Goal: Information Seeking & Learning: Check status

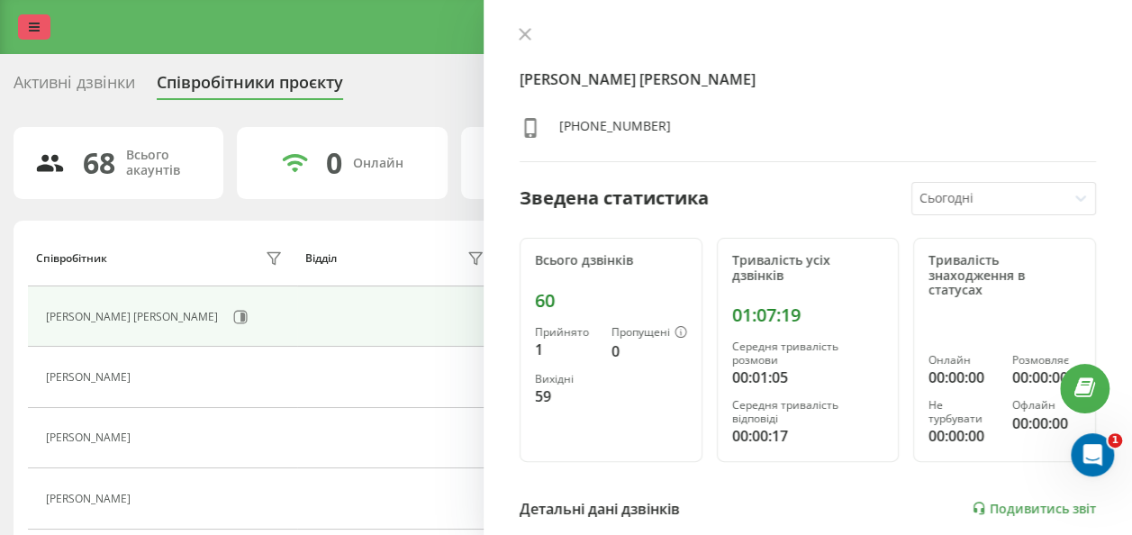
click at [32, 30] on icon at bounding box center [34, 27] width 11 height 13
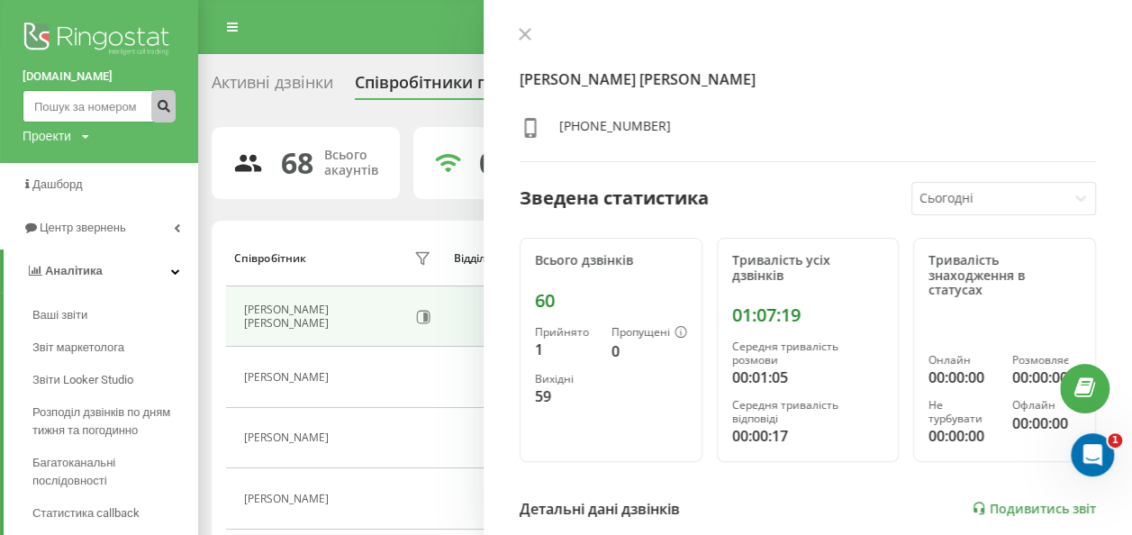
drag, startPoint x: 79, startPoint y: 107, endPoint x: 156, endPoint y: 108, distance: 76.6
click at [79, 107] on input at bounding box center [99, 106] width 153 height 32
paste input "0999479524"
type input "0999479524"
click at [157, 106] on icon "submit" at bounding box center [163, 103] width 15 height 11
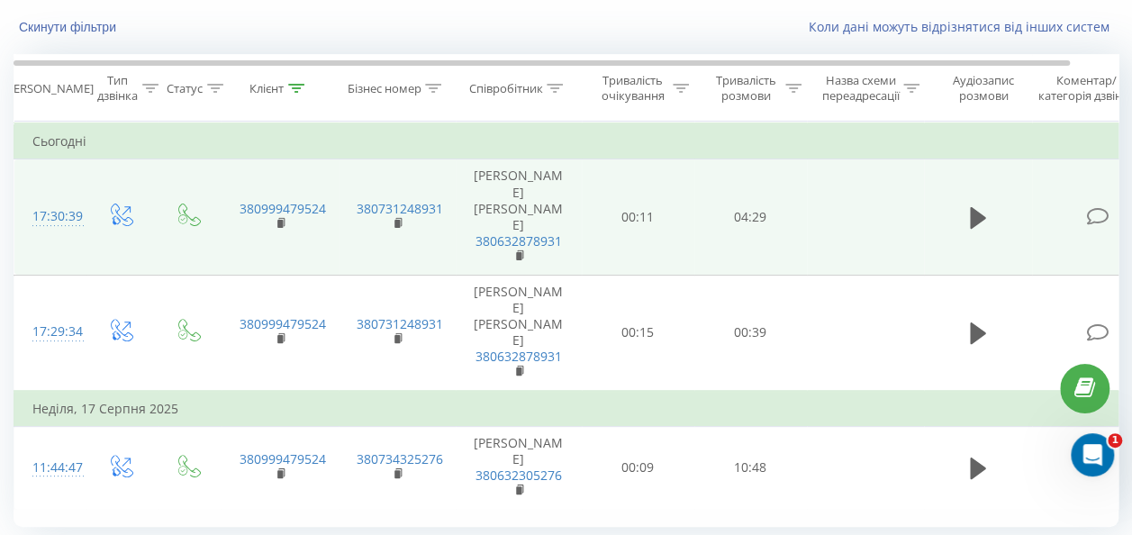
scroll to position [168, 0]
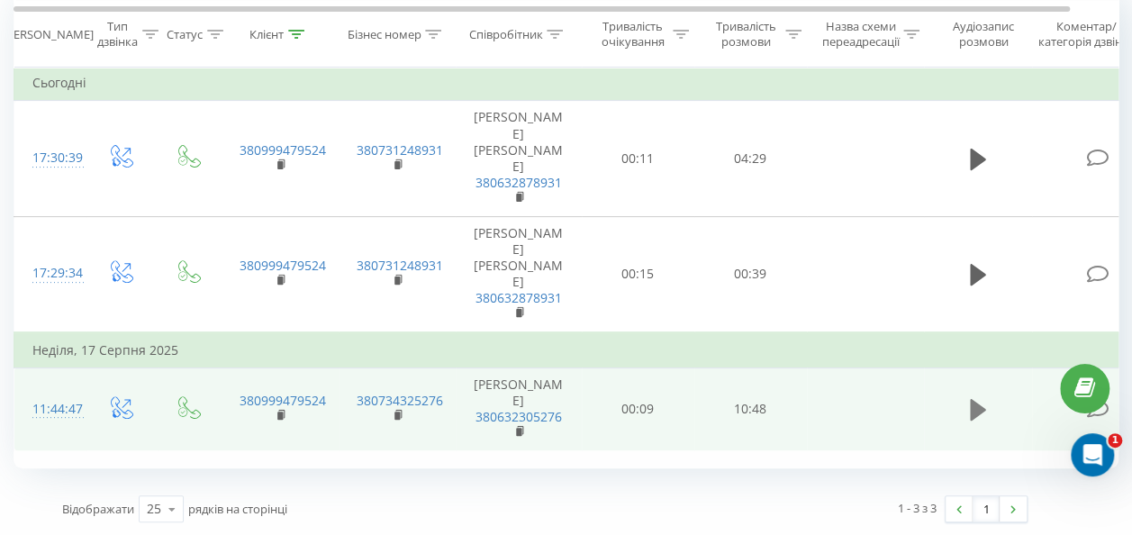
click at [982, 416] on icon at bounding box center [978, 410] width 16 height 22
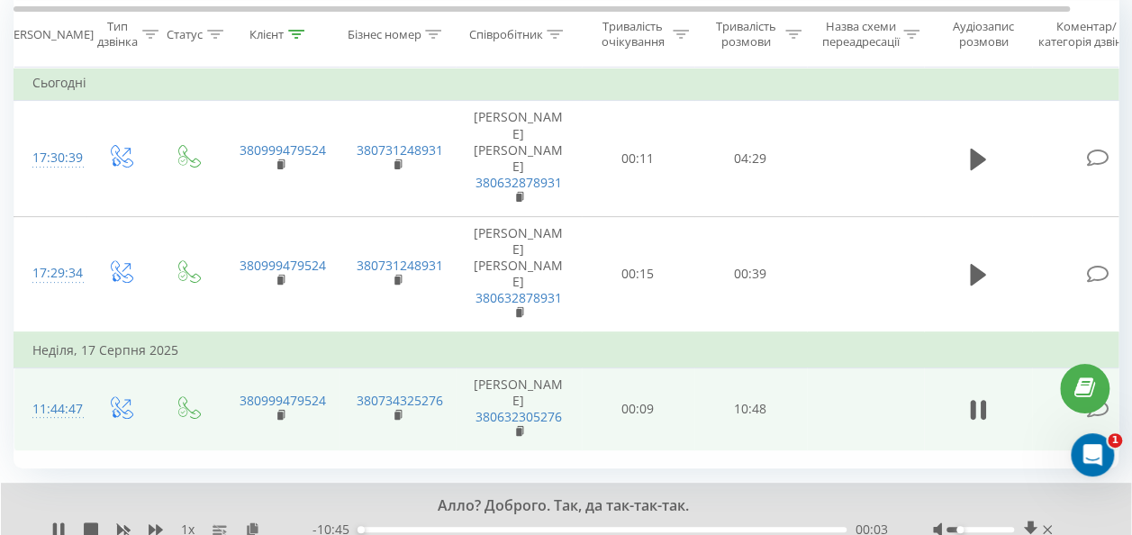
click at [958, 527] on div at bounding box center [981, 529] width 68 height 5
click at [953, 527] on div at bounding box center [981, 529] width 68 height 5
click at [958, 527] on div at bounding box center [981, 529] width 68 height 5
click at [956, 524] on div at bounding box center [994, 530] width 123 height 18
click at [954, 528] on div at bounding box center [981, 529] width 68 height 5
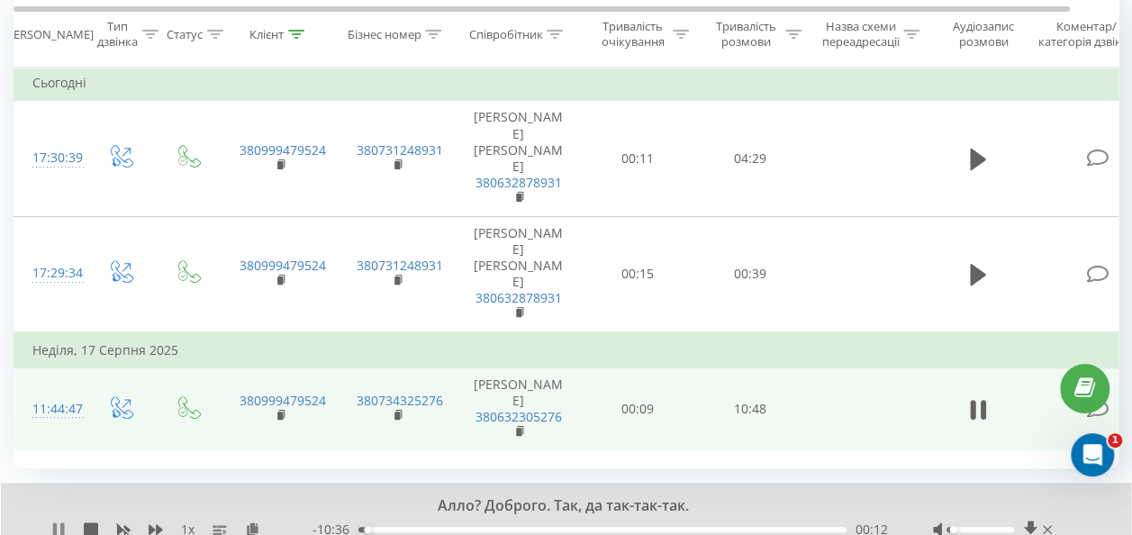
click at [62, 523] on icon at bounding box center [58, 530] width 14 height 14
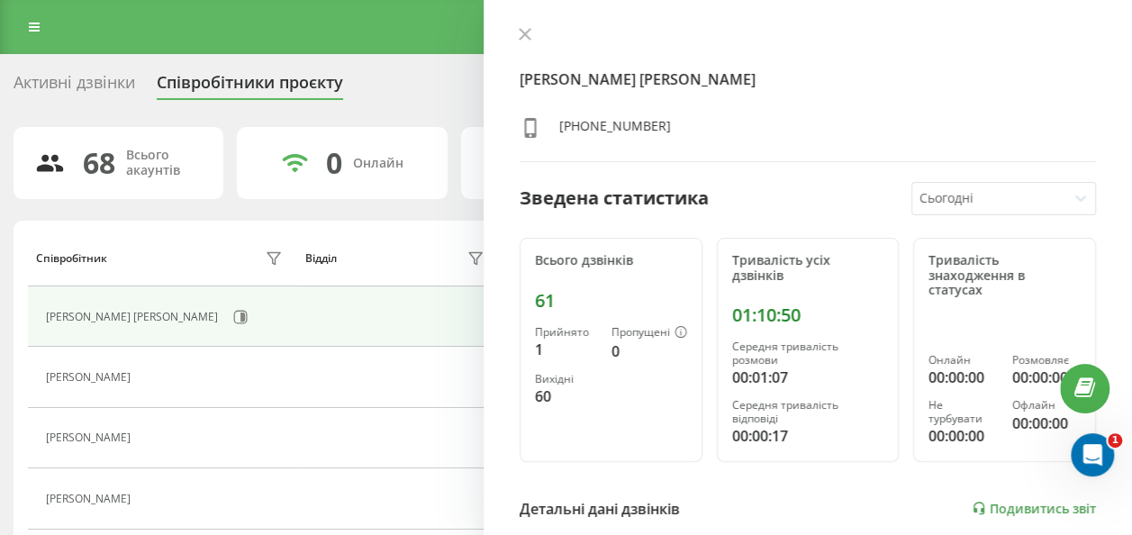
click at [33, 17] on link at bounding box center [34, 26] width 32 height 25
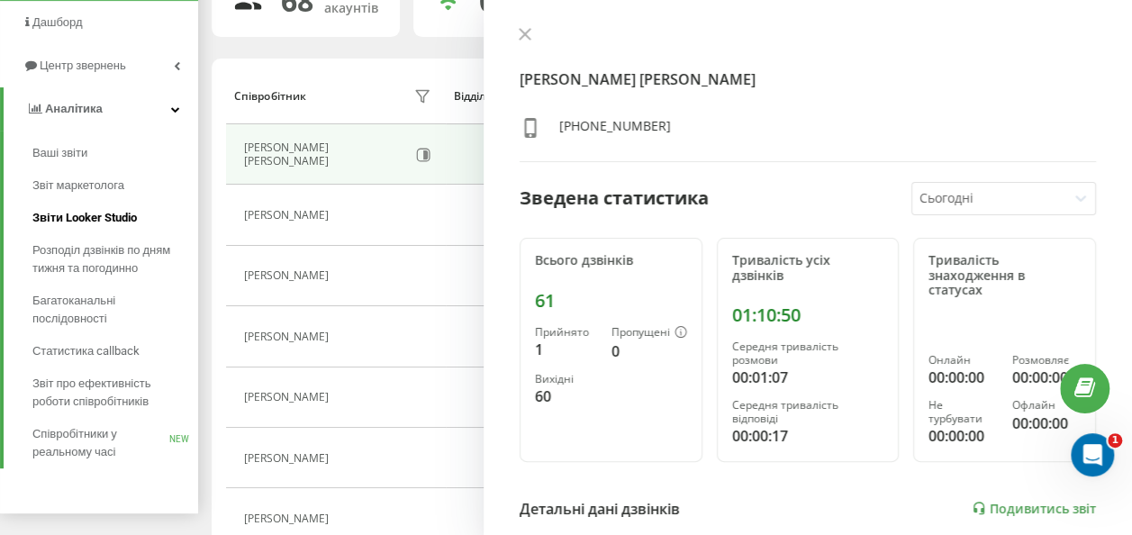
scroll to position [270, 0]
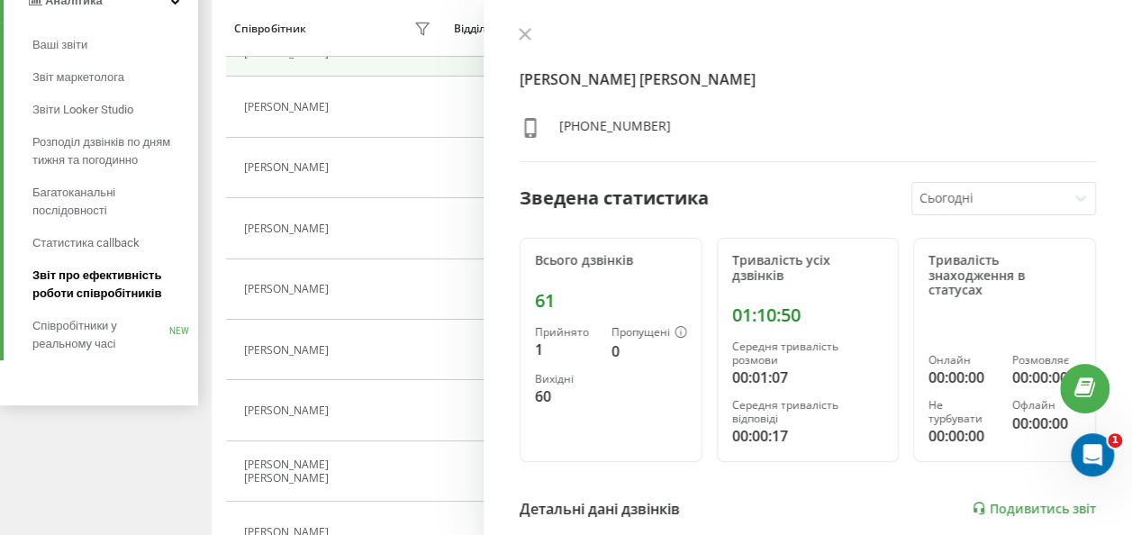
click at [131, 286] on span "Звіт про ефективність роботи співробітників" at bounding box center [110, 285] width 157 height 36
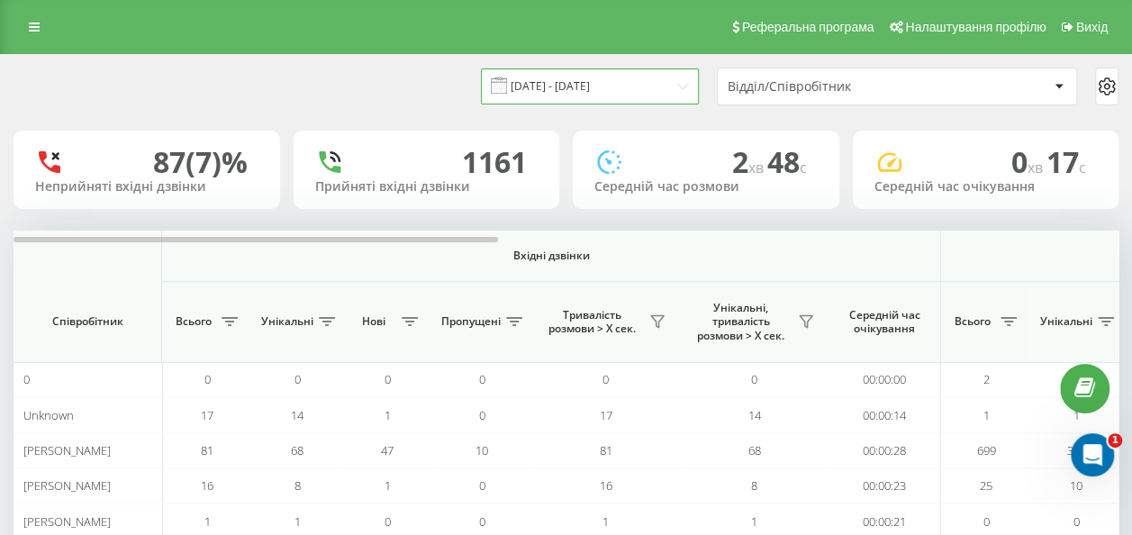
click at [659, 81] on input "[DATE] - [DATE]" at bounding box center [590, 85] width 218 height 35
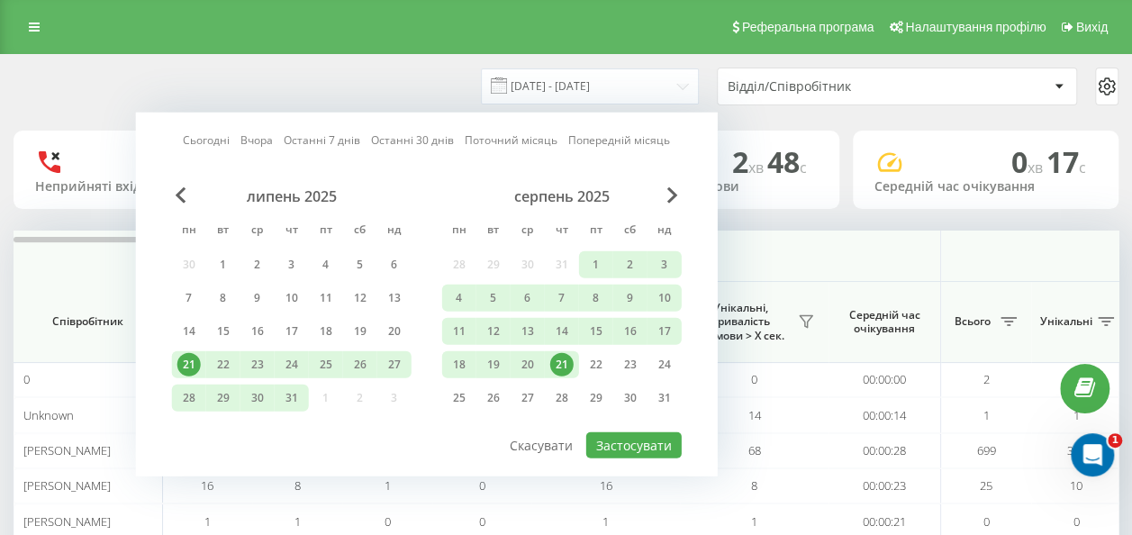
click at [559, 359] on div "21" at bounding box center [561, 364] width 23 height 23
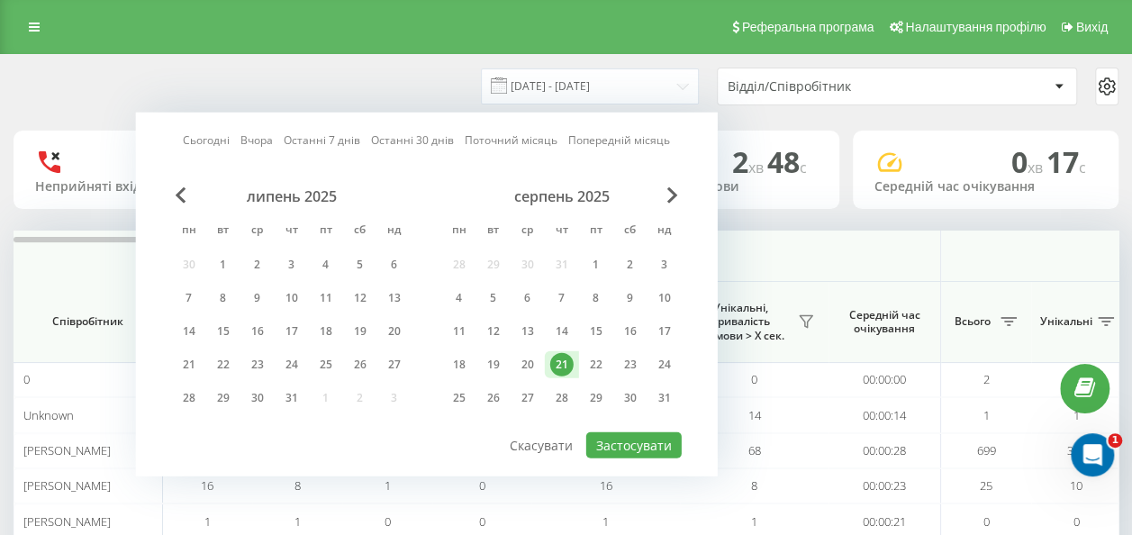
click at [559, 359] on div "21" at bounding box center [561, 364] width 23 height 23
click at [596, 436] on button "Застосувати" at bounding box center [633, 445] width 95 height 26
type input "21.08.2025 - 21.08.2025"
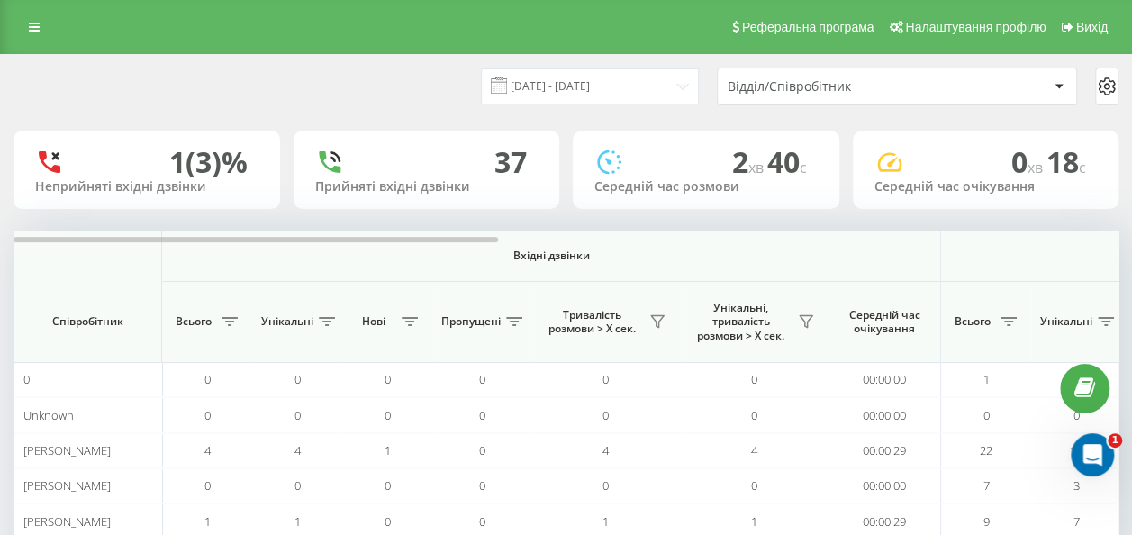
scroll to position [263, 0]
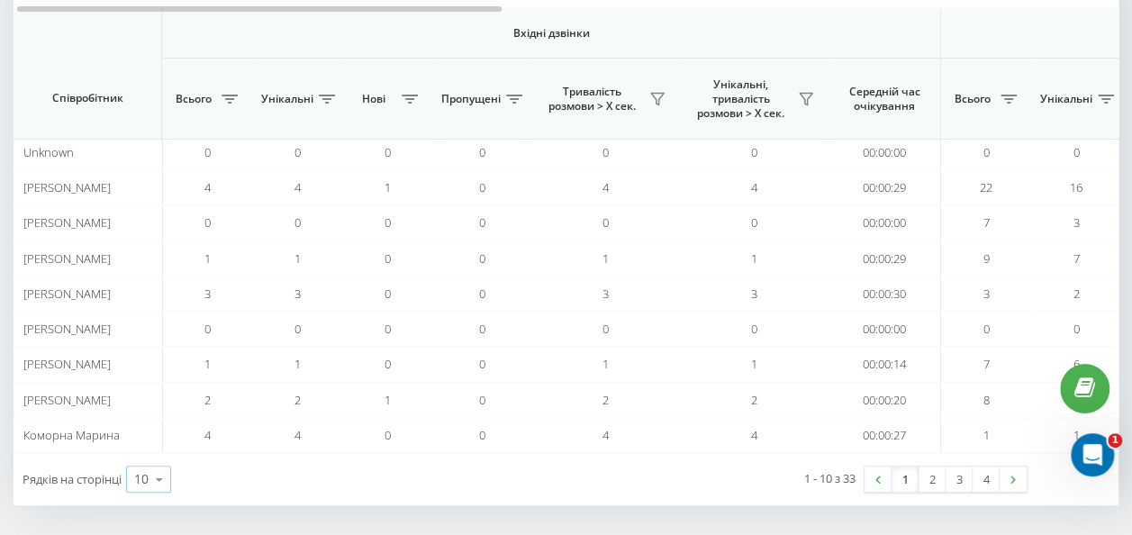
click at [159, 468] on icon at bounding box center [159, 479] width 27 height 35
click at [144, 422] on span "50" at bounding box center [141, 427] width 14 height 17
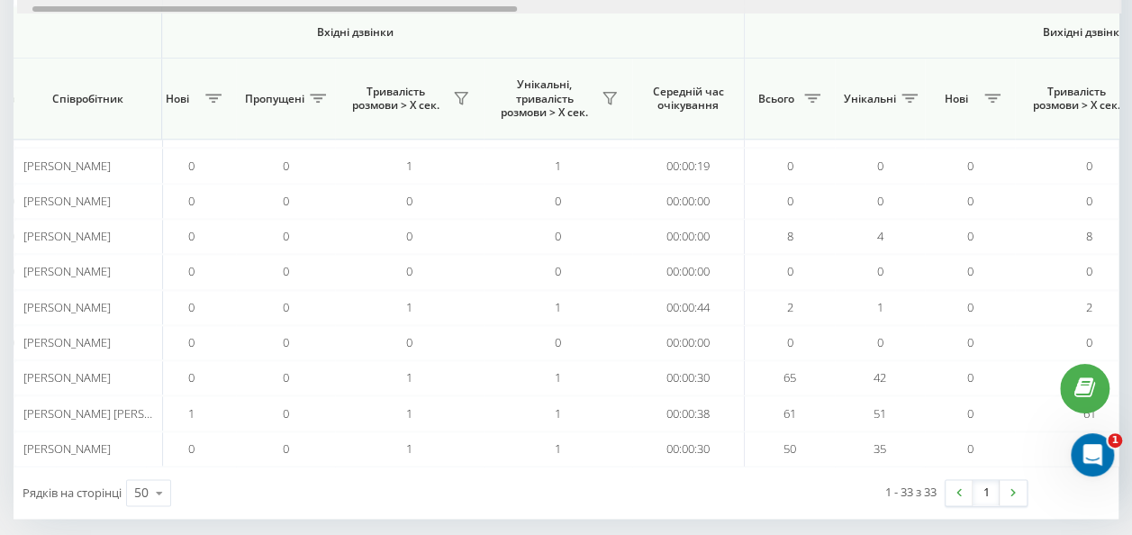
scroll to position [0, 459]
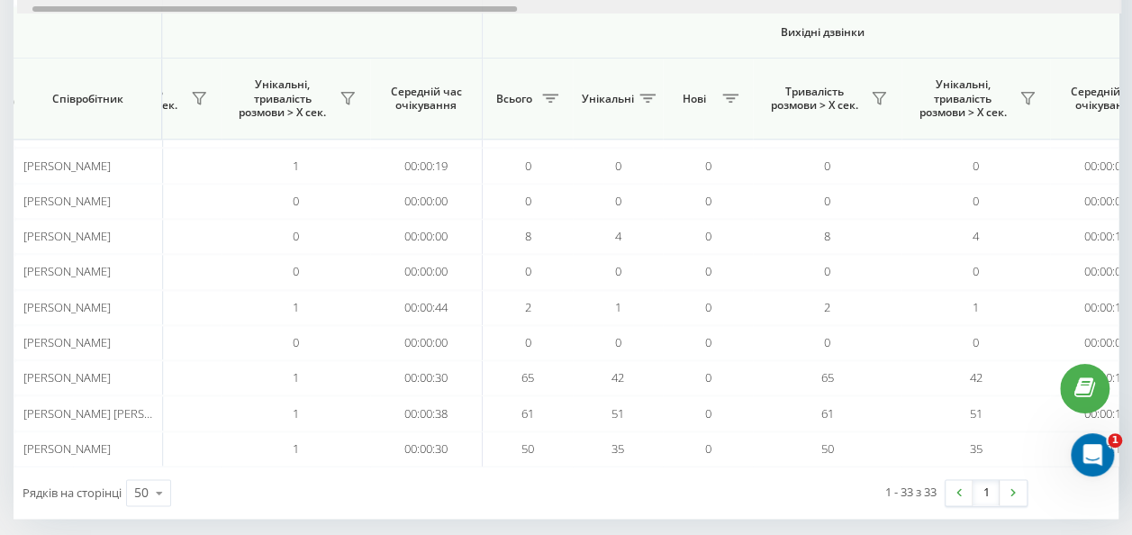
drag, startPoint x: 418, startPoint y: 10, endPoint x: 620, endPoint y: 16, distance: 201.9
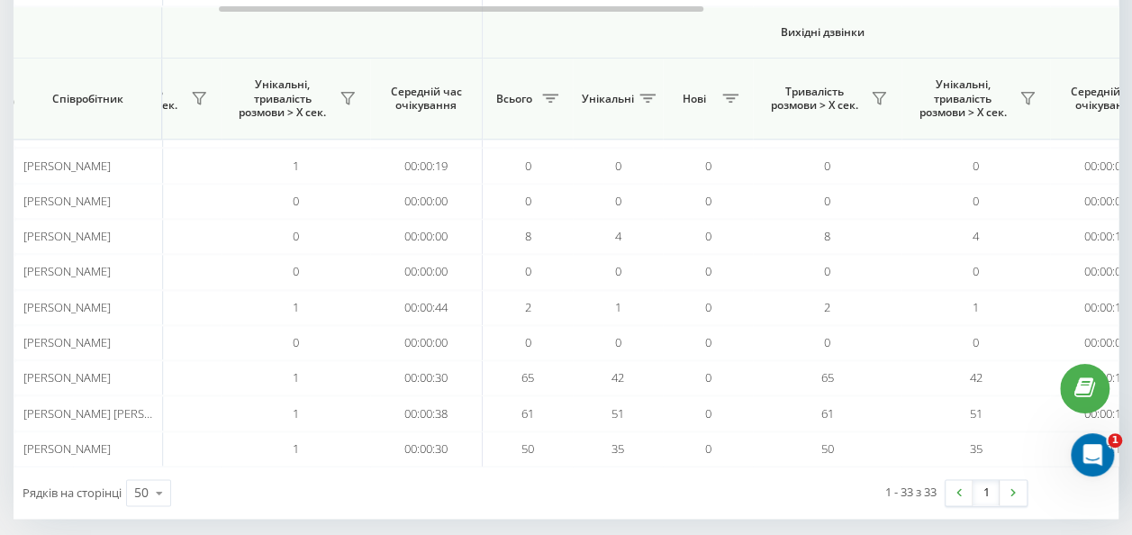
click at [620, 16] on th "Вихідні дзвінки" at bounding box center [823, 32] width 680 height 51
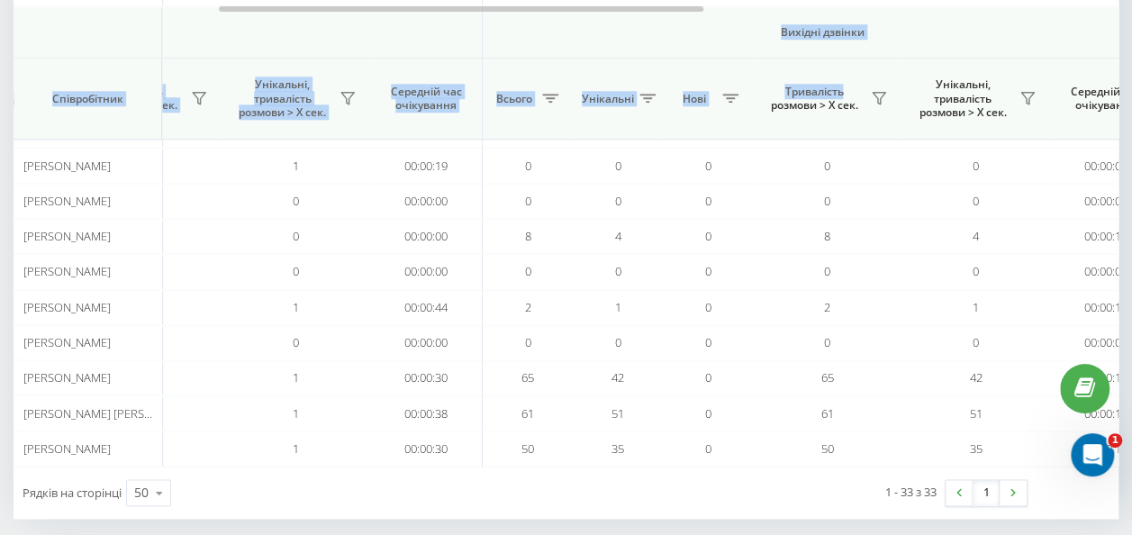
drag, startPoint x: 620, startPoint y: 16, endPoint x: 759, endPoint y: 63, distance: 147.3
click at [759, 63] on thead "Вхідні дзвінки Вихідні дзвінки Всі дзвінки Співробітник Всього Унікальні Нові П…" at bounding box center [811, 73] width 2513 height 132
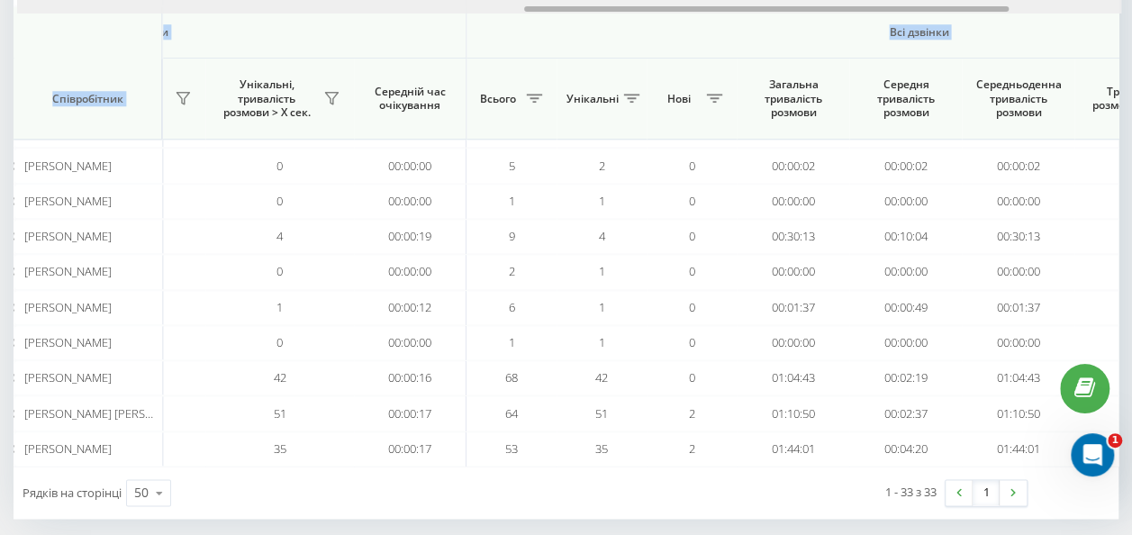
scroll to position [0, 1163]
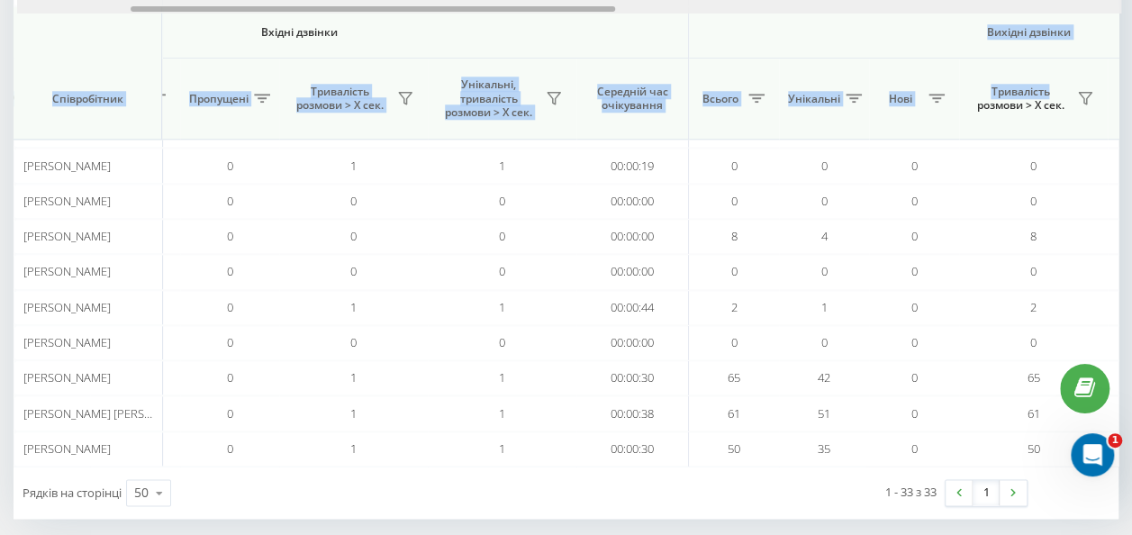
drag, startPoint x: 598, startPoint y: 10, endPoint x: 504, endPoint y: 25, distance: 95.8
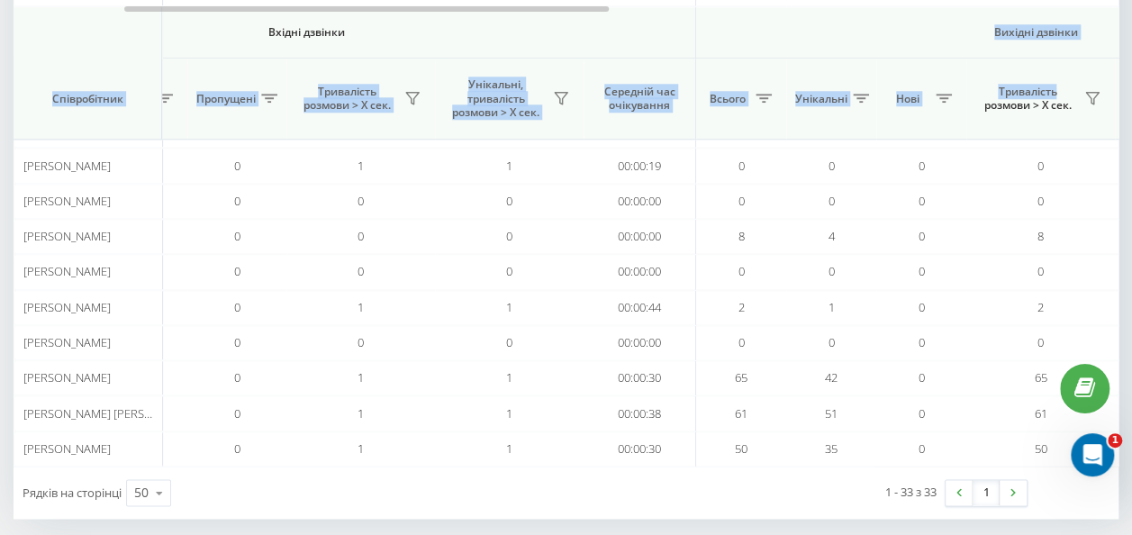
click at [501, 103] on span "Унікальні, тривалість розмови > Х сек." at bounding box center [496, 98] width 104 height 42
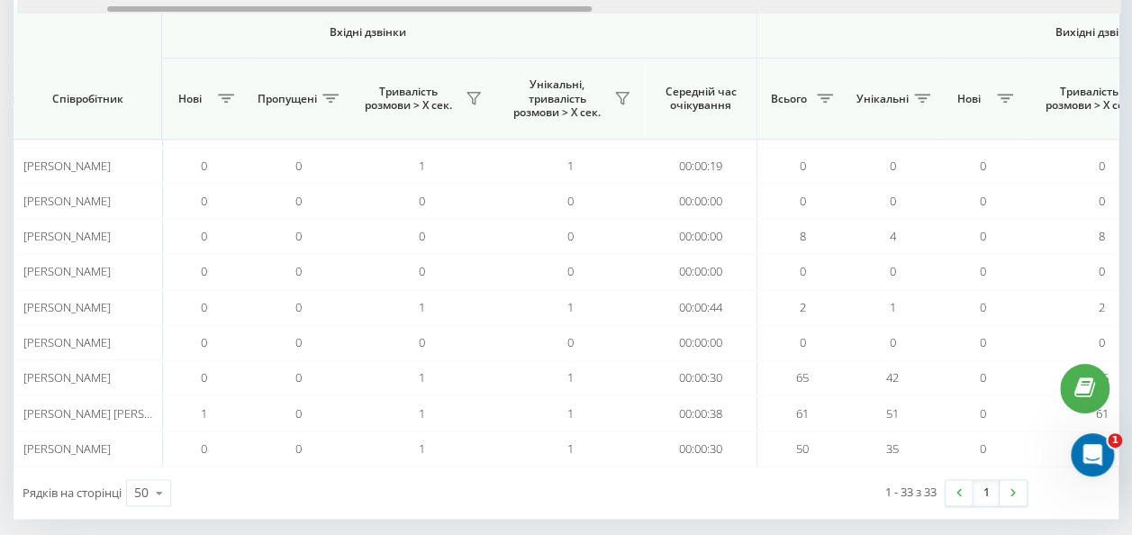
scroll to position [0, 0]
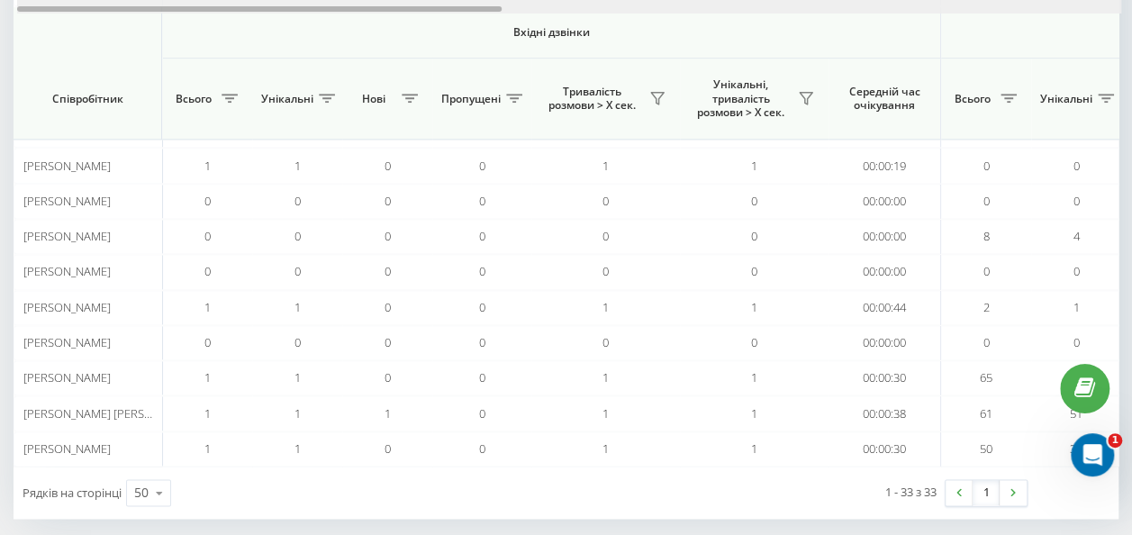
drag, startPoint x: 465, startPoint y: 8, endPoint x: 139, endPoint y: 13, distance: 326.2
click at [140, 13] on div at bounding box center [569, 7] width 1104 height 14
